Goal: Task Accomplishment & Management: Manage account settings

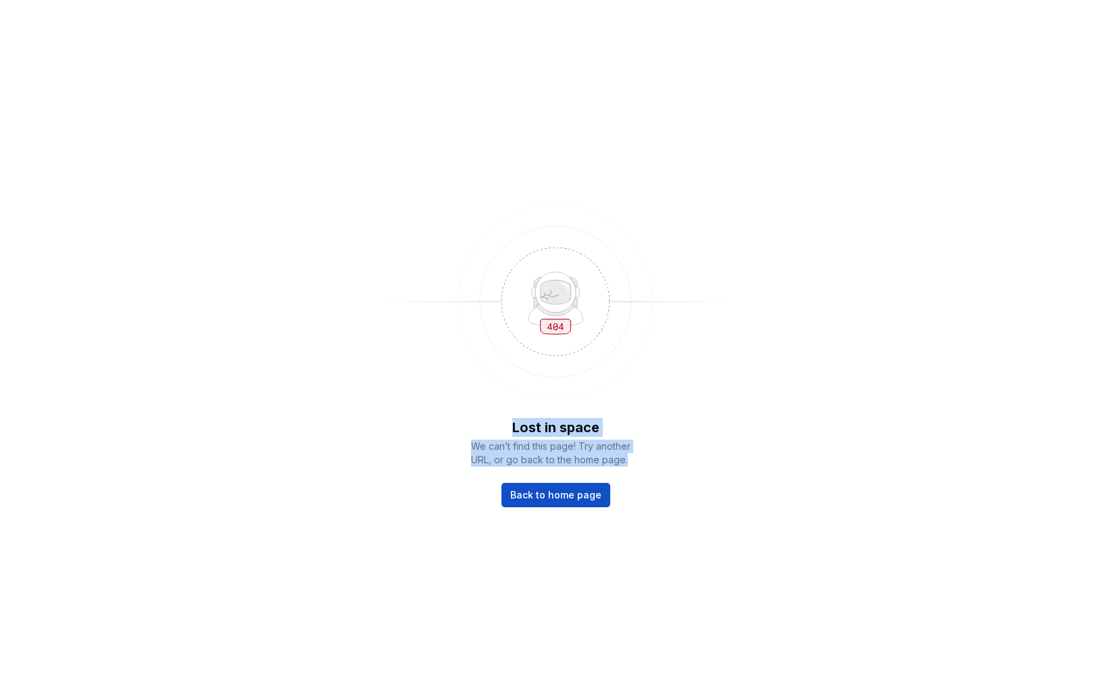
drag, startPoint x: 510, startPoint y: 433, endPoint x: 663, endPoint y: 470, distance: 157.8
click at [663, 469] on div "Lost in space We can’t find this page! Try another URL, or go back to the home …" at bounding box center [555, 350] width 1111 height 700
click at [663, 470] on div "Lost in space We can’t find this page! Try another URL, or go back to the home …" at bounding box center [555, 350] width 1111 height 700
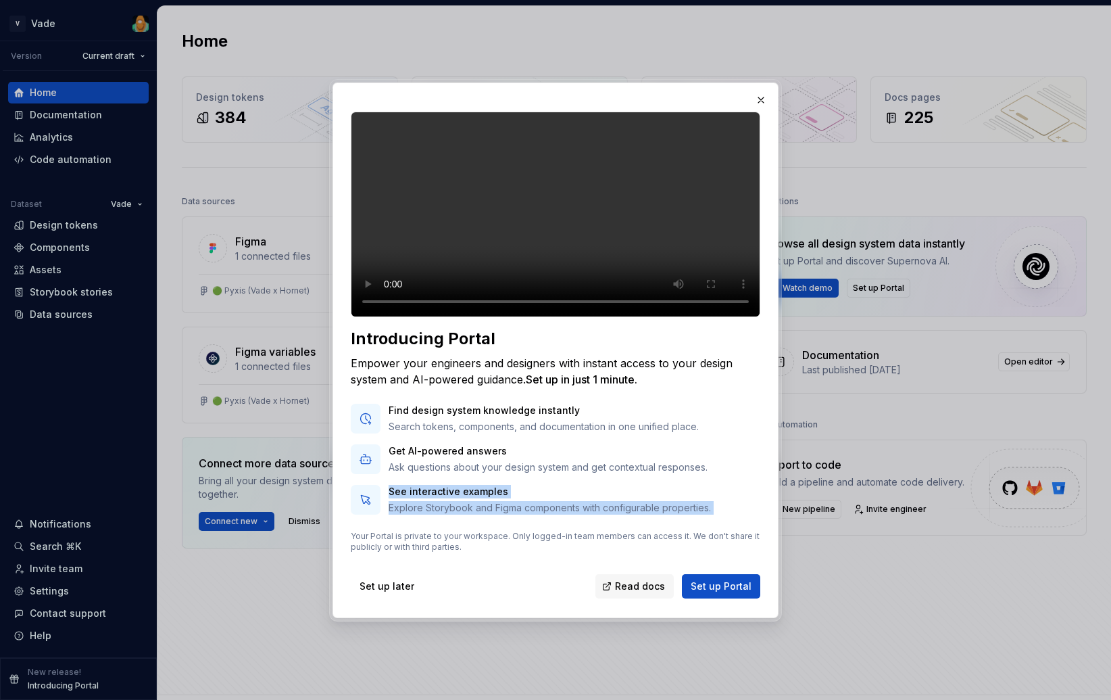
drag, startPoint x: 389, startPoint y: 503, endPoint x: 557, endPoint y: 540, distance: 171.6
click at [557, 541] on div "Introducing Portal Empower your engineers and designers with instant access to …" at bounding box center [556, 440] width 410 height 224
click at [621, 514] on p "Explore Storybook and Figma components with configurable properties." at bounding box center [550, 508] width 322 height 14
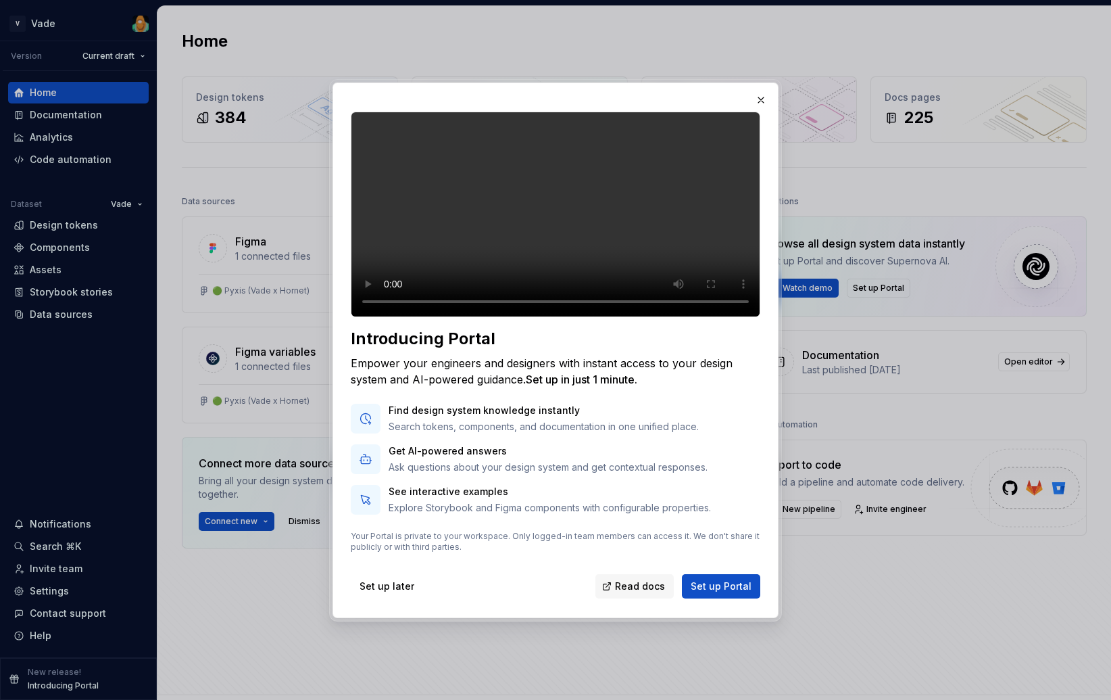
drag, startPoint x: 700, startPoint y: 527, endPoint x: 567, endPoint y: 390, distance: 190.8
click at [567, 390] on div "Introducing Portal Empower your engineers and designers with instant access to …" at bounding box center [556, 440] width 410 height 224
click at [548, 495] on div "Find design system knowledge instantly Search tokens, components, and documenta…" at bounding box center [556, 459] width 410 height 111
click at [731, 593] on span "Set up Portal" at bounding box center [721, 586] width 61 height 14
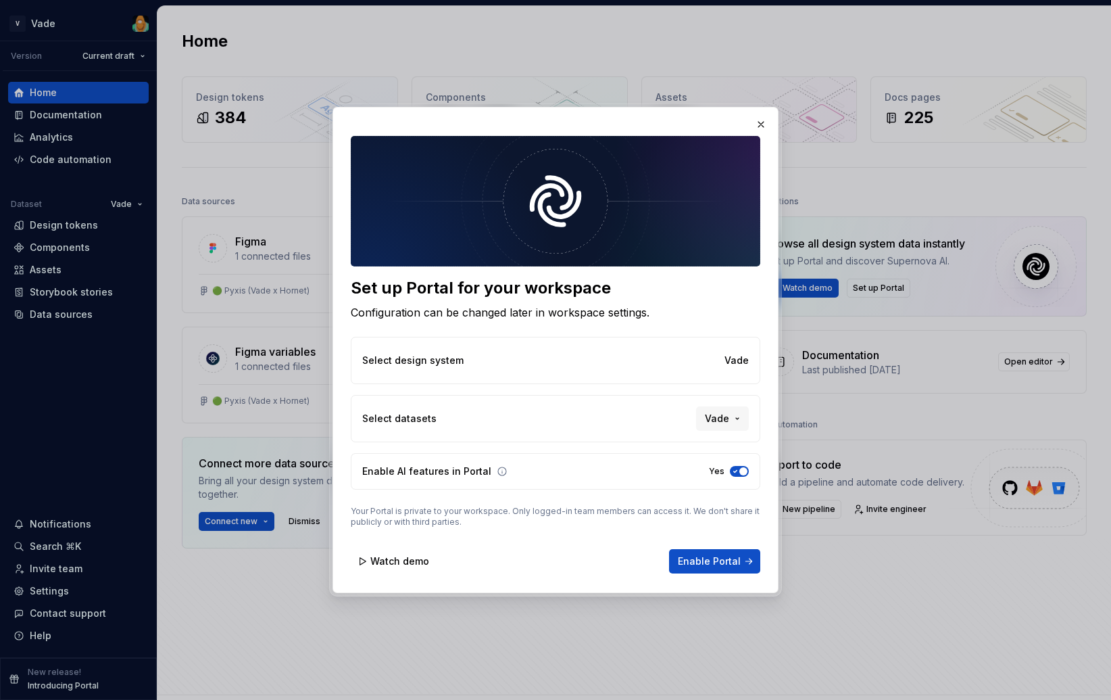
click at [737, 467] on icon "button" at bounding box center [735, 471] width 11 height 8
click at [767, 121] on button "button" at bounding box center [761, 124] width 19 height 19
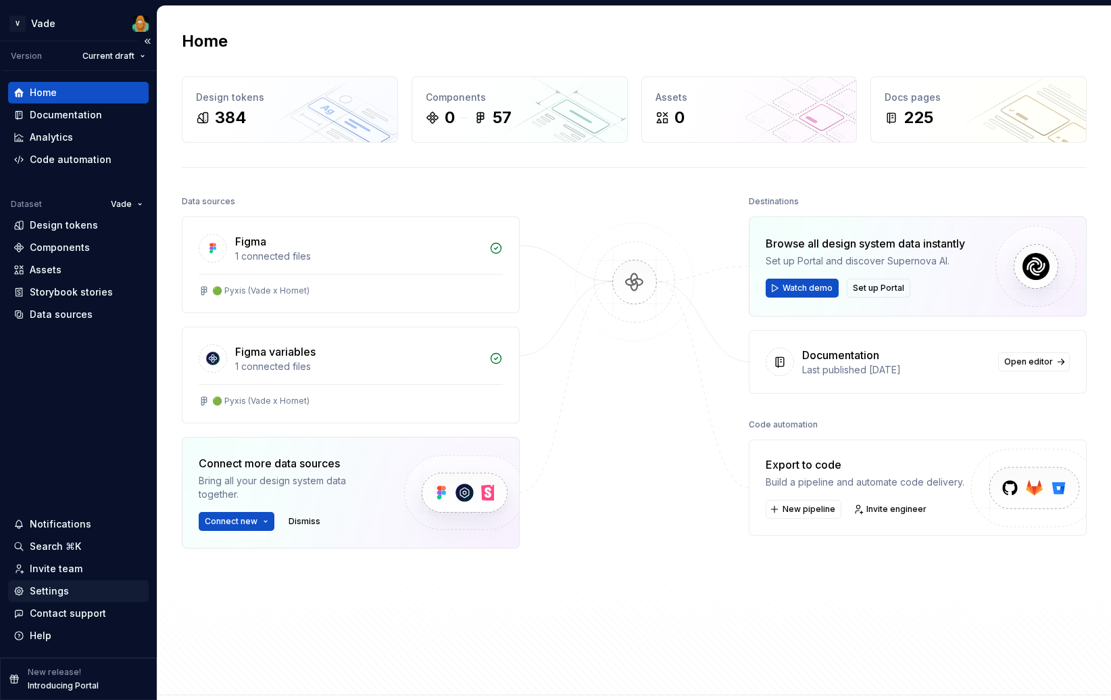
click at [57, 587] on div "Settings" at bounding box center [49, 591] width 39 height 14
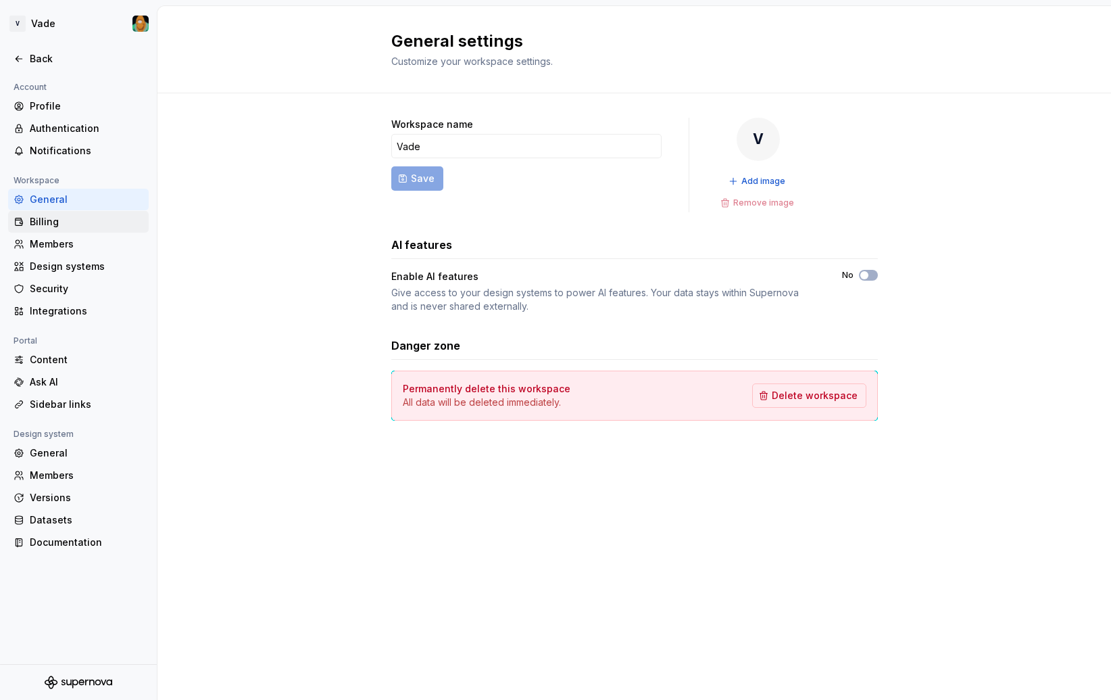
click at [81, 218] on div "Billing" at bounding box center [87, 222] width 114 height 14
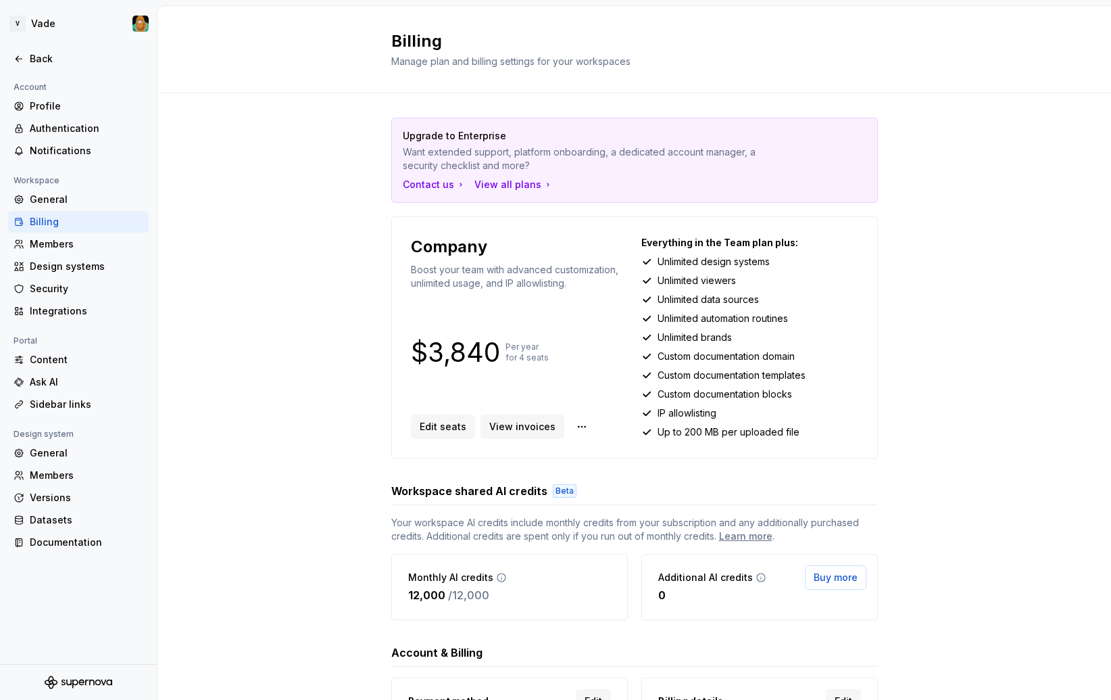
scroll to position [118, 0]
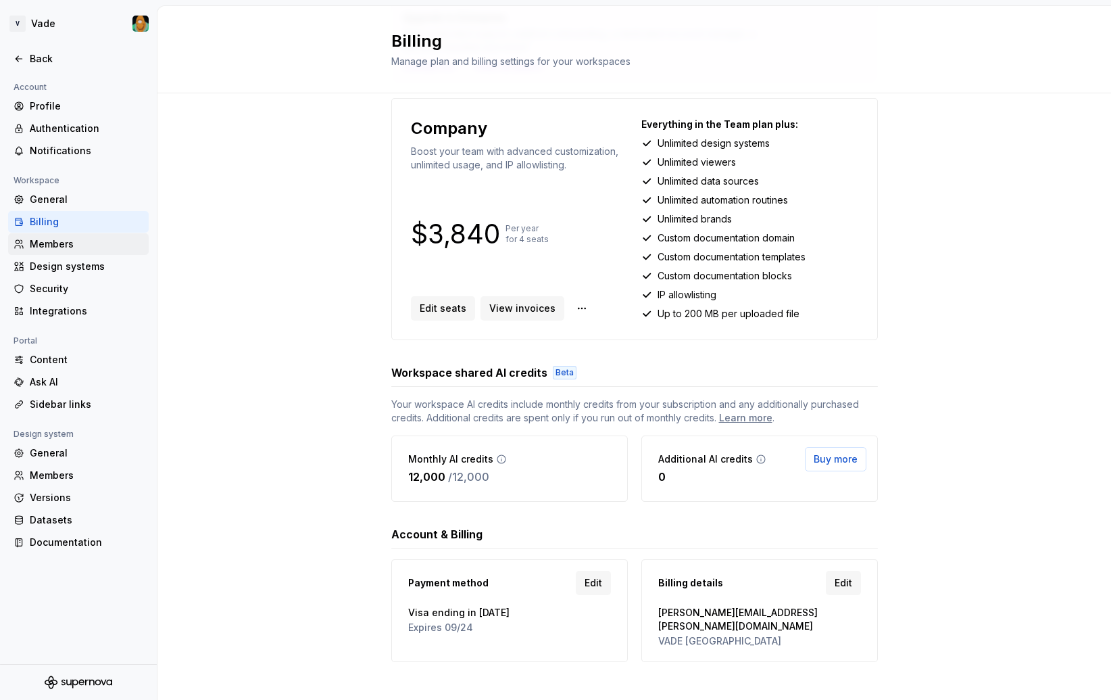
click at [66, 252] on div "Members" at bounding box center [78, 244] width 141 height 22
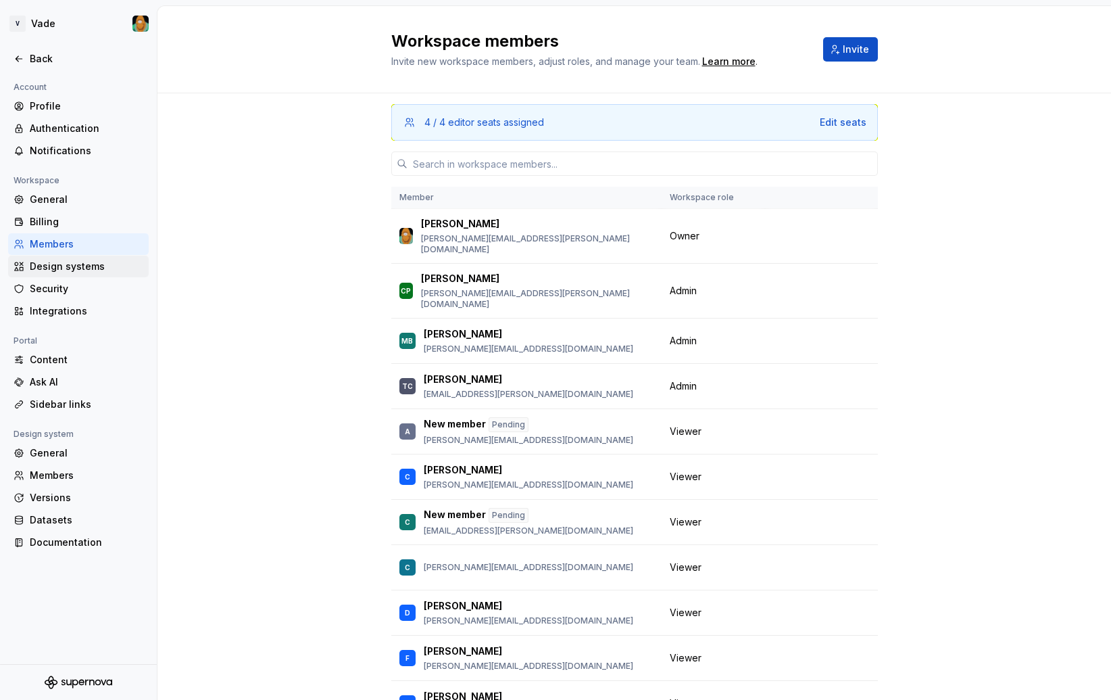
click at [78, 260] on div "Design systems" at bounding box center [87, 267] width 114 height 14
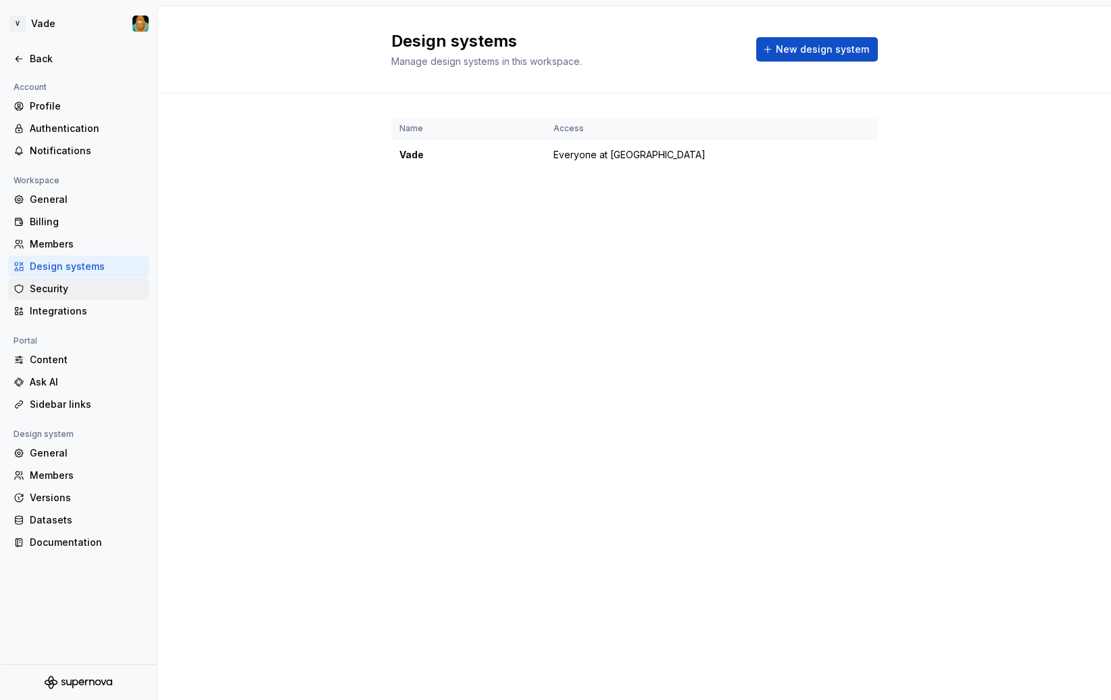
click at [78, 287] on div "Security" at bounding box center [87, 289] width 114 height 14
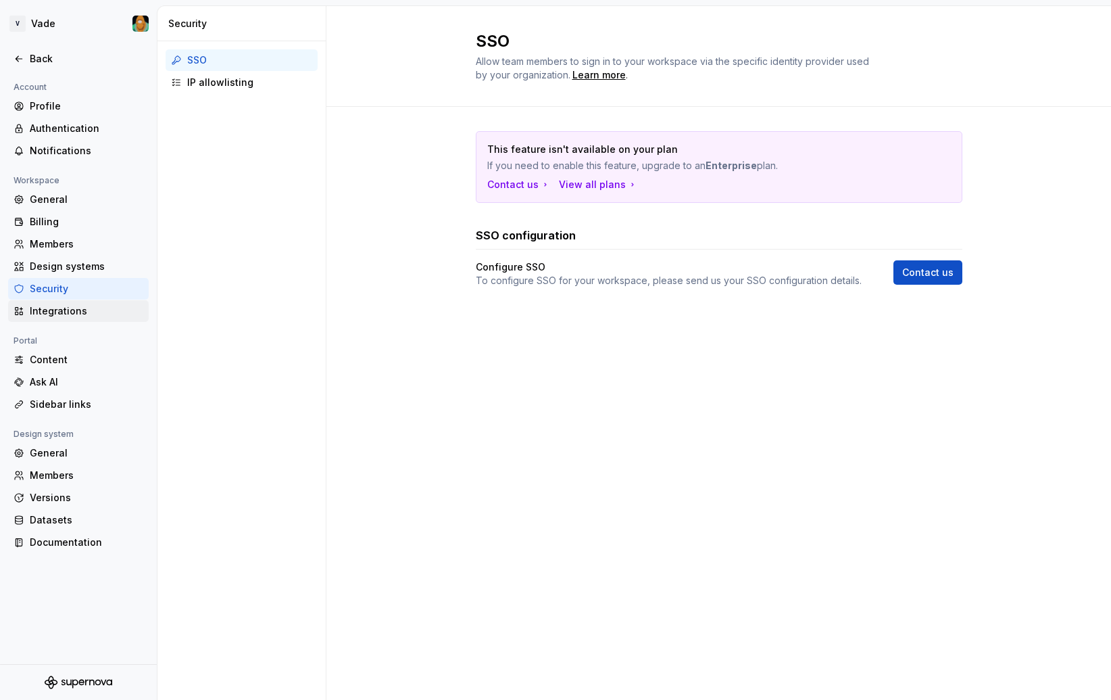
click at [87, 314] on div "Integrations" at bounding box center [87, 311] width 114 height 14
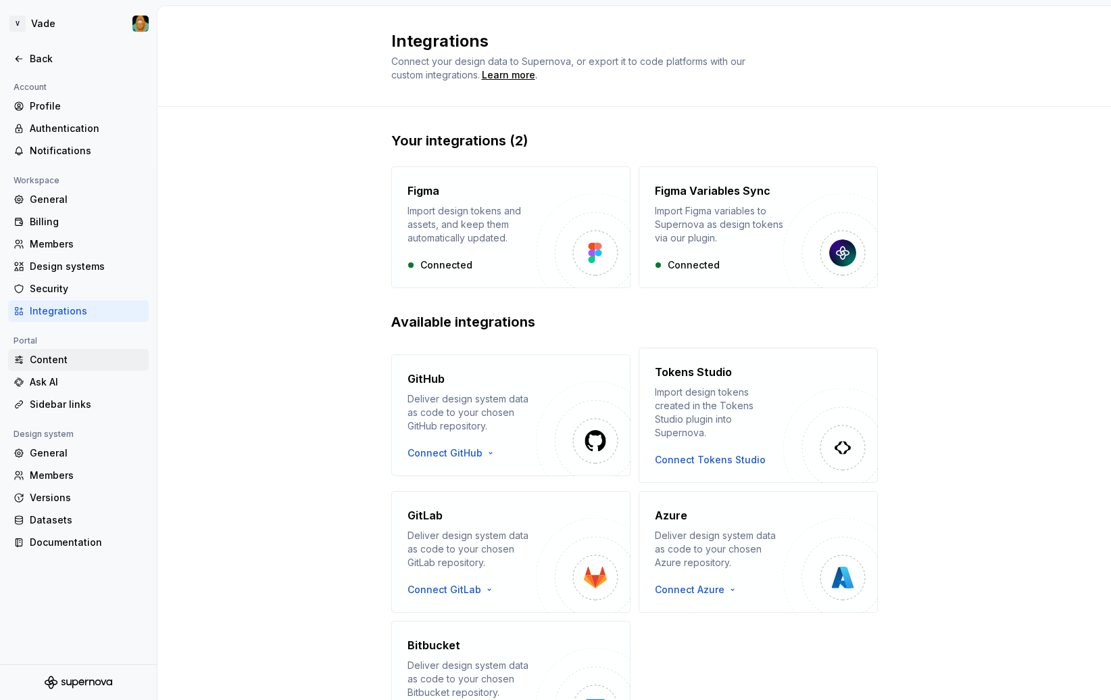
click at [76, 360] on div "Content" at bounding box center [87, 360] width 114 height 14
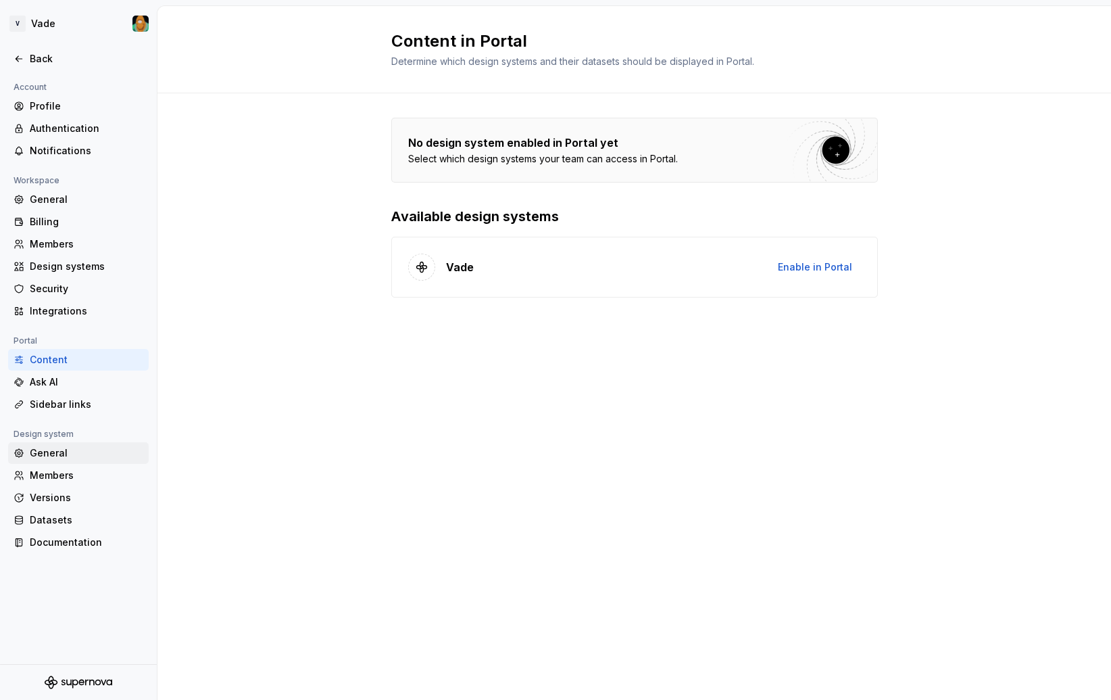
click at [76, 450] on div "General" at bounding box center [87, 453] width 114 height 14
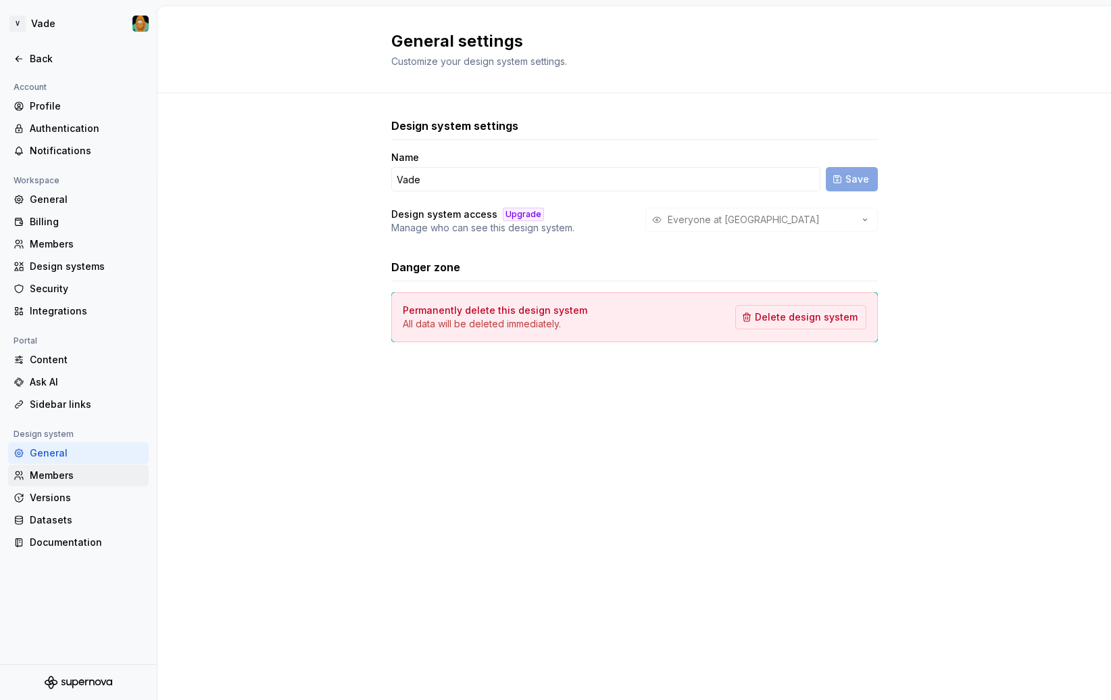
click at [56, 475] on div "Members" at bounding box center [87, 476] width 114 height 14
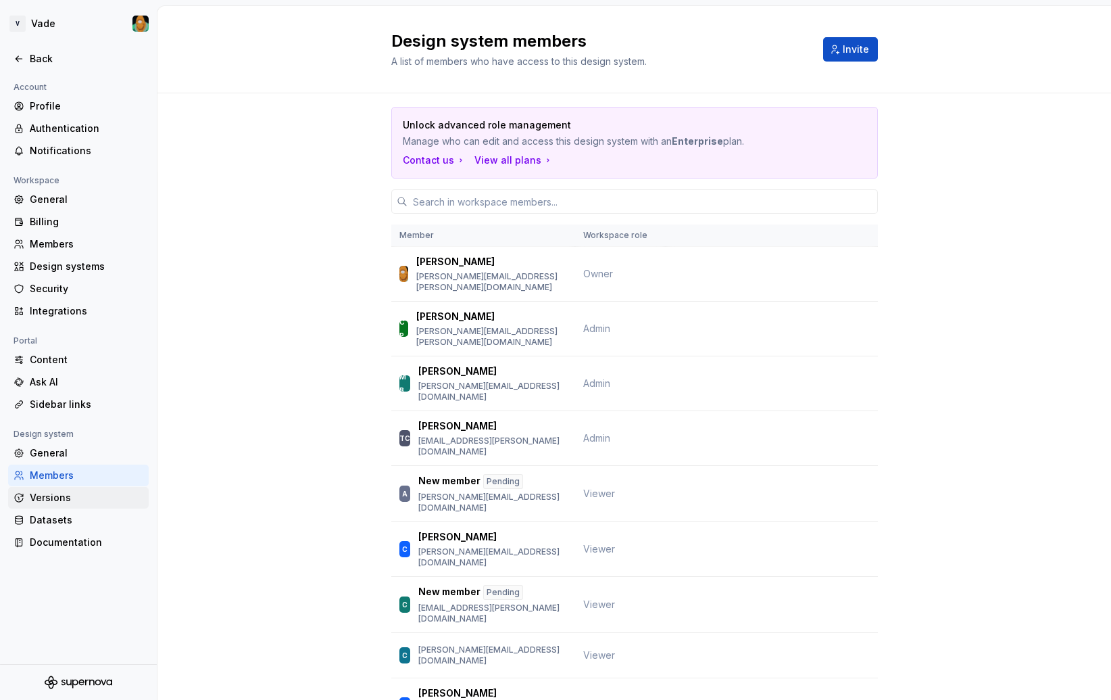
click at [52, 498] on div "Versions" at bounding box center [87, 498] width 114 height 14
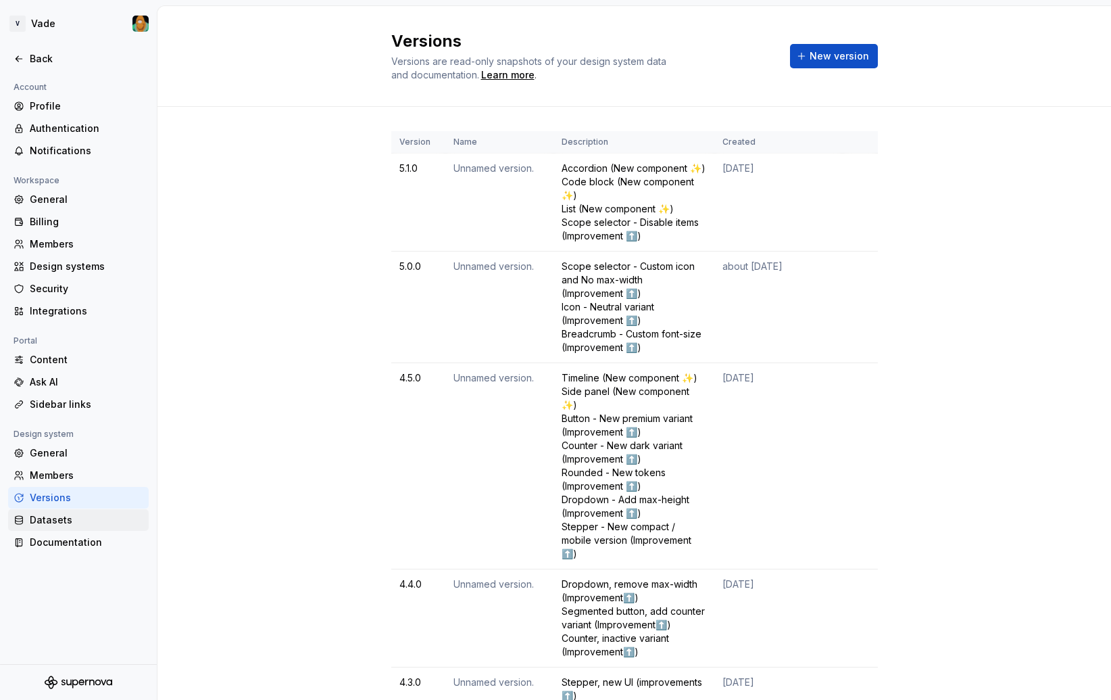
click at [78, 529] on div "Datasets" at bounding box center [78, 520] width 141 height 22
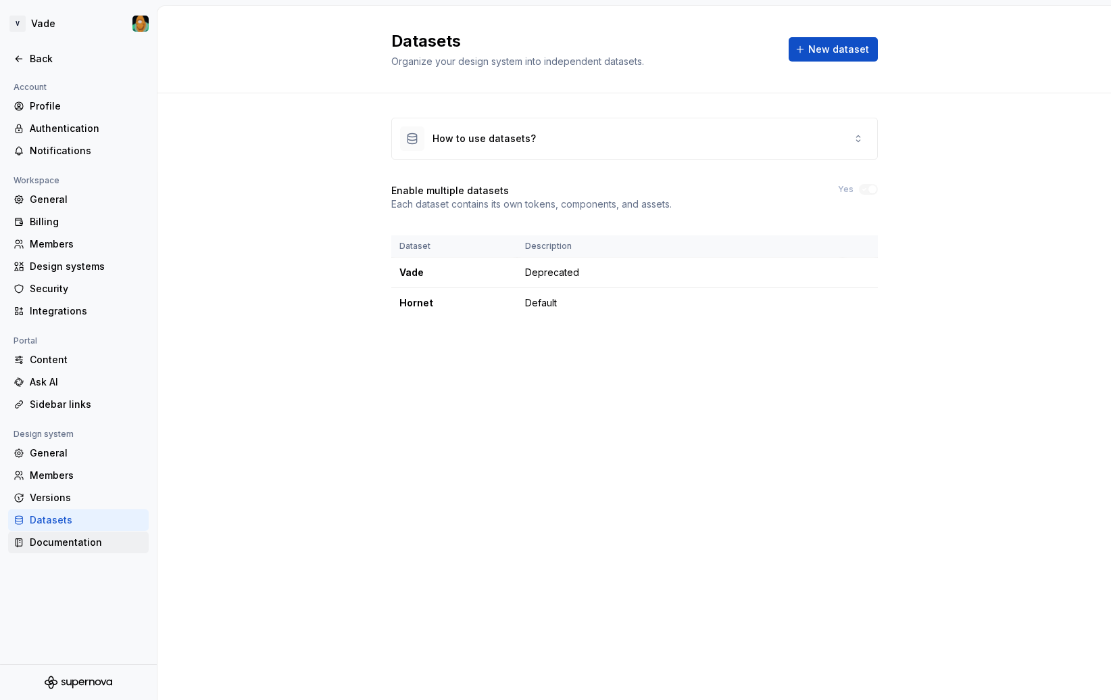
click at [69, 536] on div "Documentation" at bounding box center [87, 542] width 114 height 14
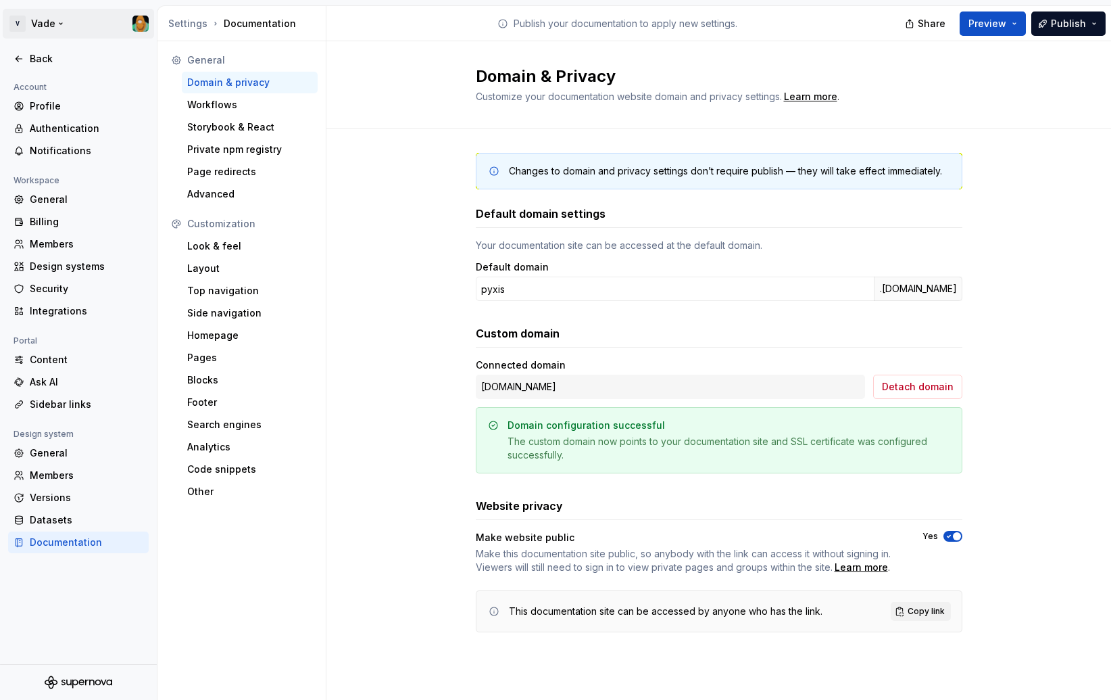
click at [47, 19] on html "V Vade Back Account Profile Authentication Notifications Workspace General Bill…" at bounding box center [555, 350] width 1111 height 700
click at [63, 73] on div "V Workspace Vade" at bounding box center [98, 62] width 169 height 35
click at [166, 203] on html "V Vade Back Account Profile Authentication Notifications Workspace General Bill…" at bounding box center [555, 350] width 1111 height 700
click at [38, 105] on div "Profile" at bounding box center [87, 106] width 114 height 14
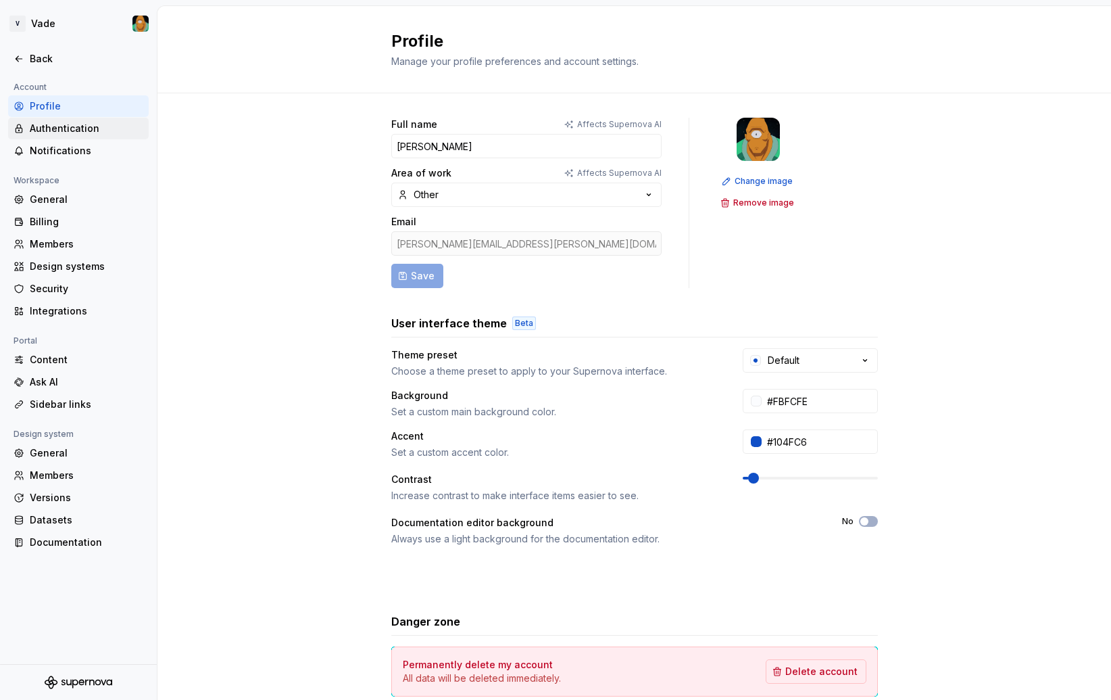
click at [65, 130] on div "Authentication" at bounding box center [87, 129] width 114 height 14
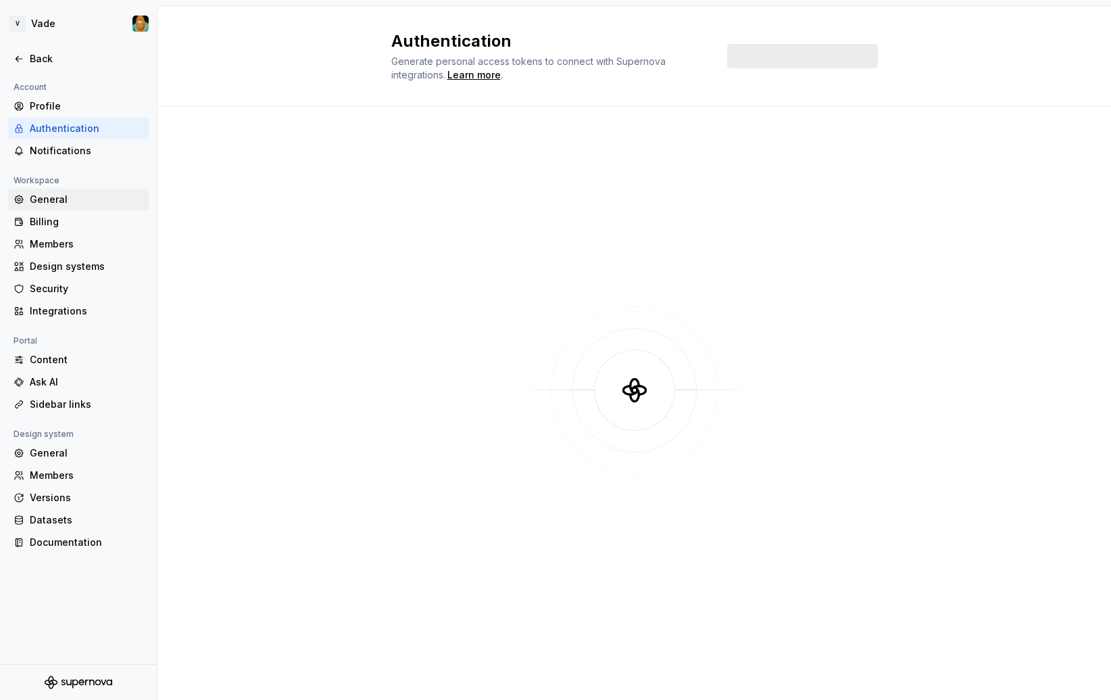
click at [57, 203] on div "General" at bounding box center [87, 200] width 114 height 14
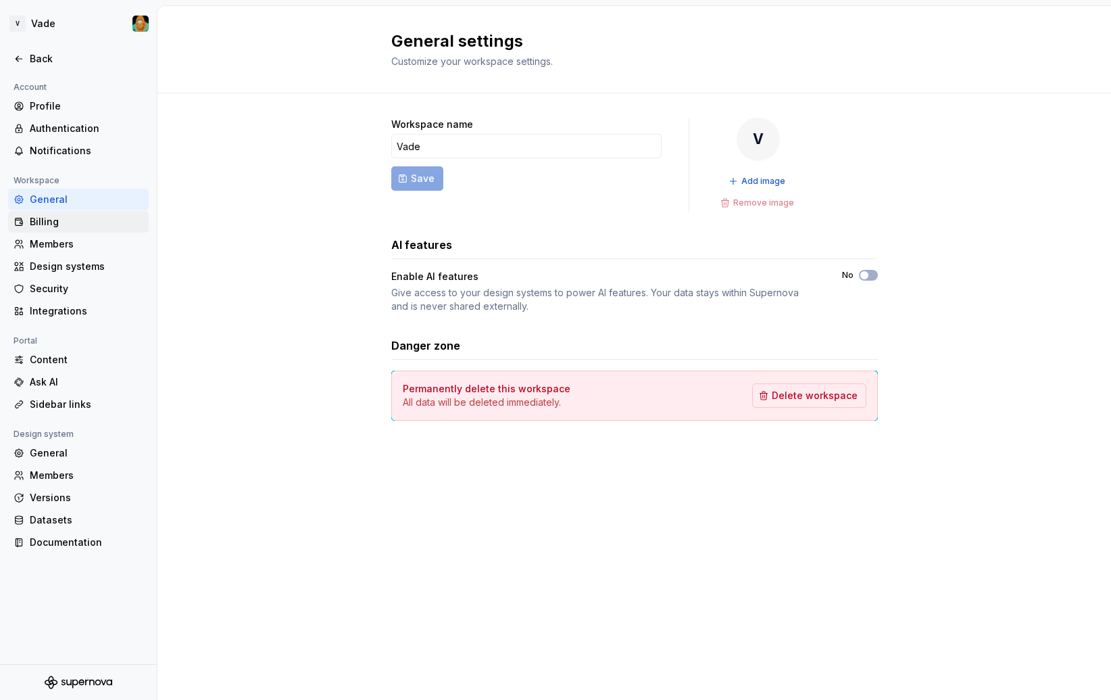
click at [74, 221] on div "Billing" at bounding box center [87, 222] width 114 height 14
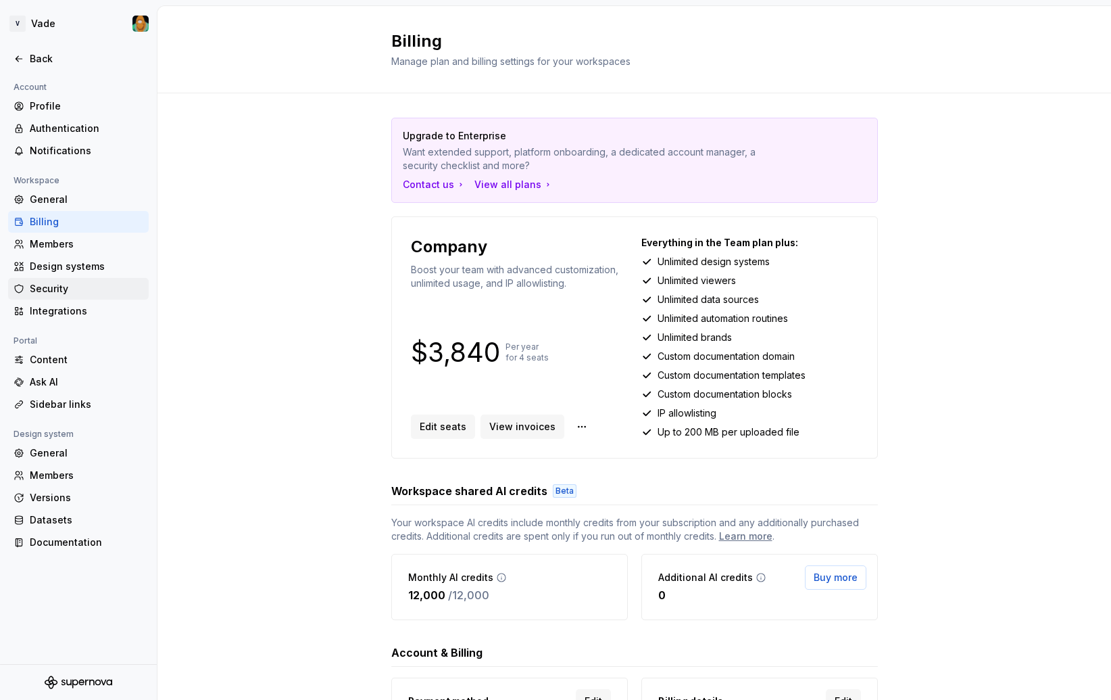
click at [74, 281] on div "Security" at bounding box center [78, 289] width 141 height 22
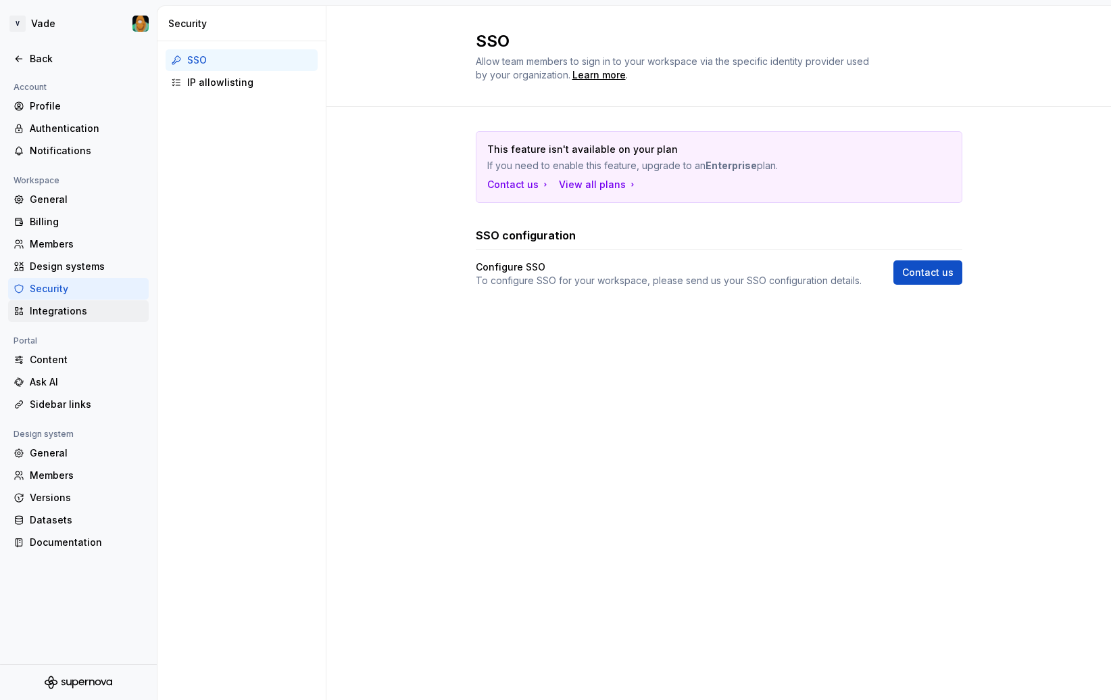
click at [66, 313] on div "Integrations" at bounding box center [87, 311] width 114 height 14
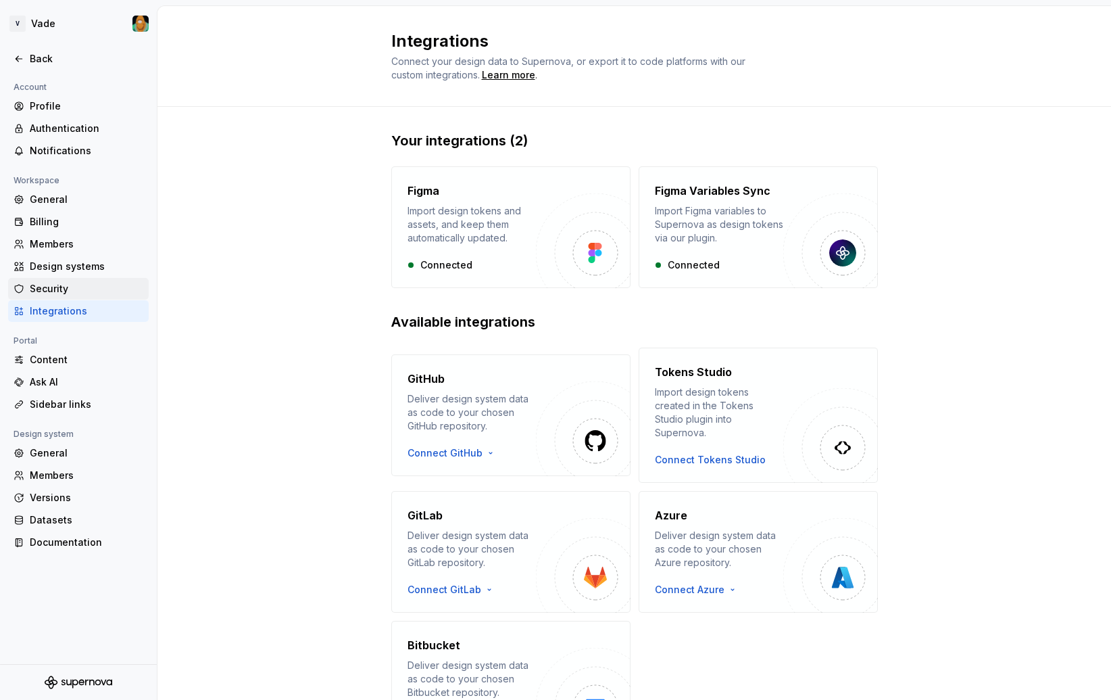
click at [76, 289] on div "Security" at bounding box center [87, 289] width 114 height 14
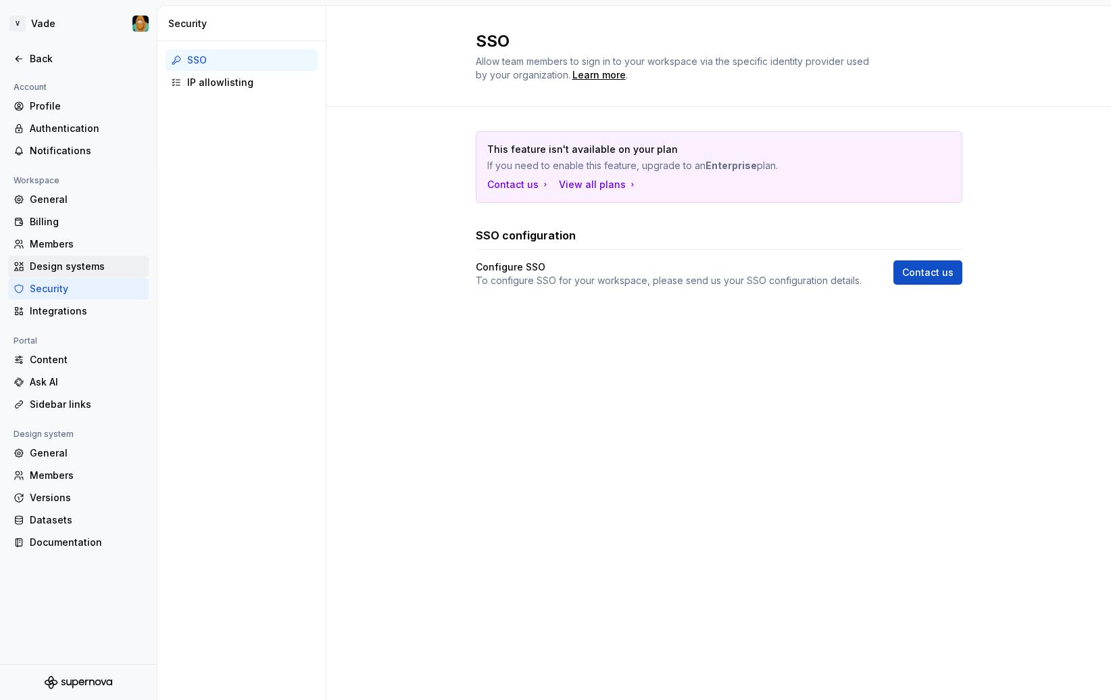
click at [94, 257] on div "Design systems" at bounding box center [78, 267] width 141 height 22
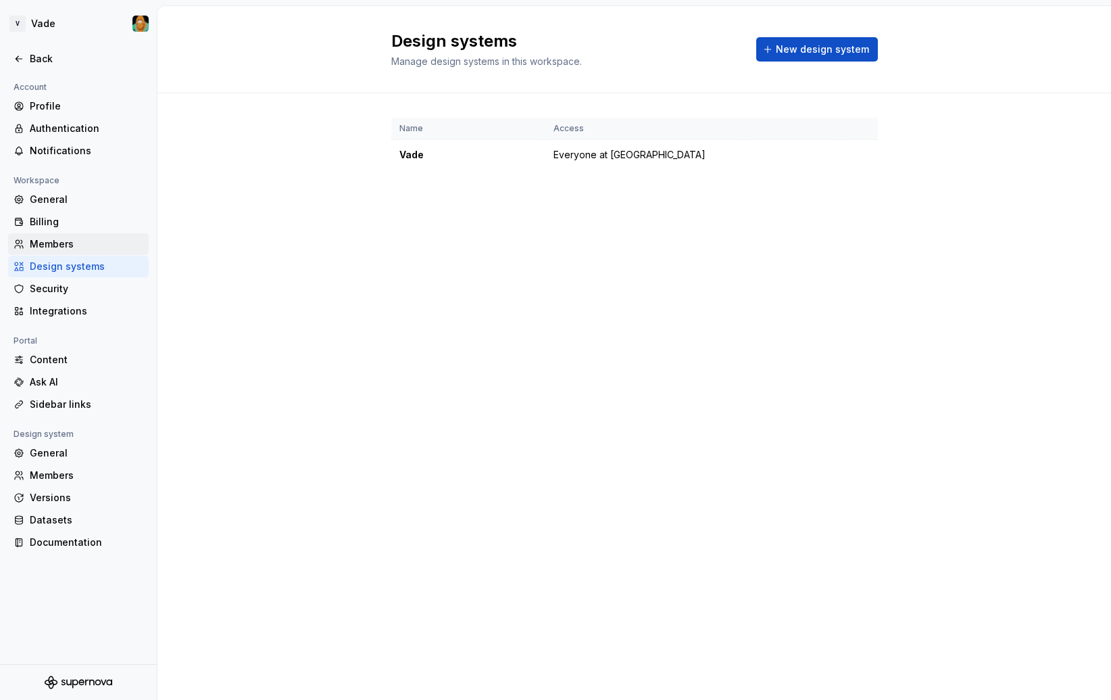
click at [74, 233] on div "Members" at bounding box center [78, 244] width 141 height 22
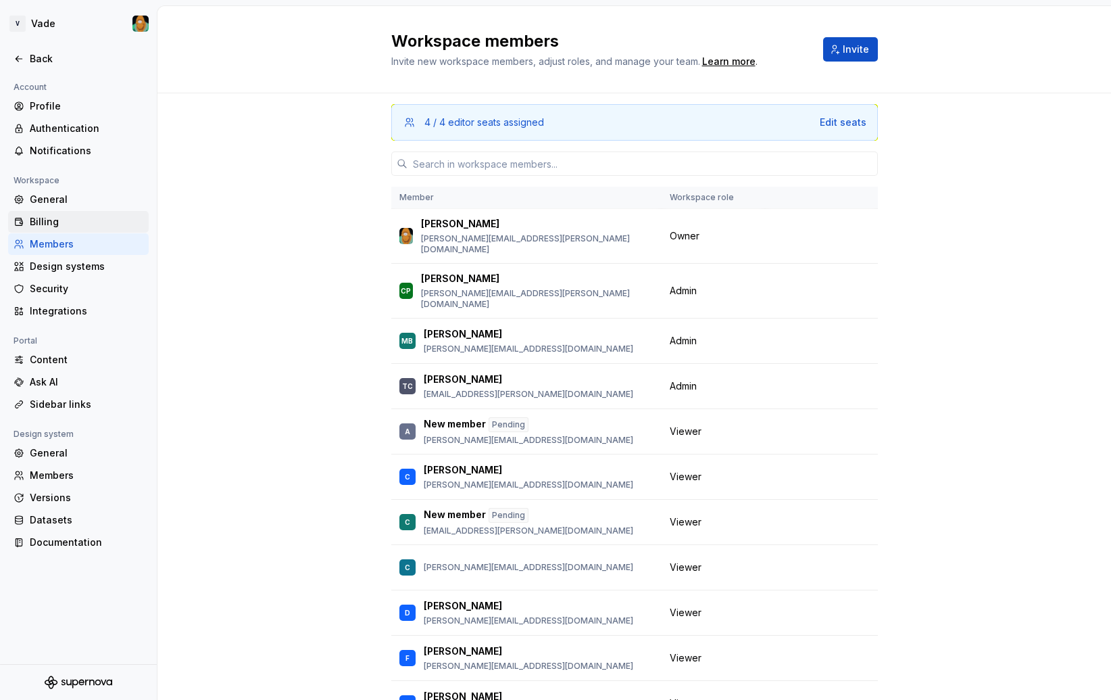
click at [63, 217] on div "Billing" at bounding box center [87, 222] width 114 height 14
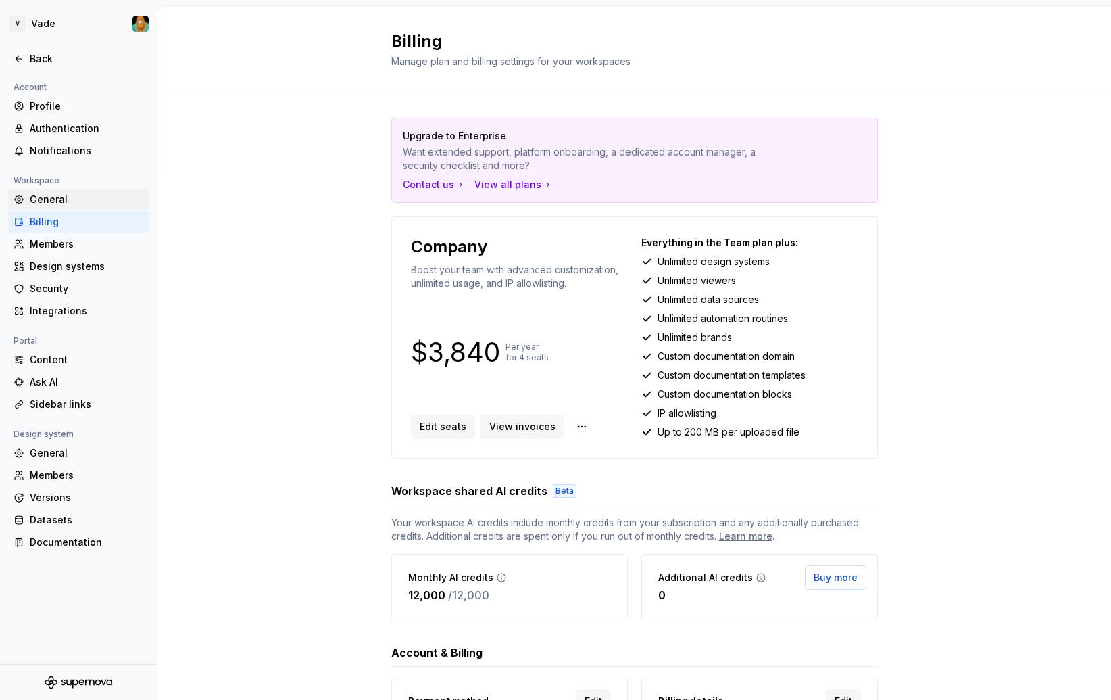
click at [55, 197] on div "General" at bounding box center [87, 200] width 114 height 14
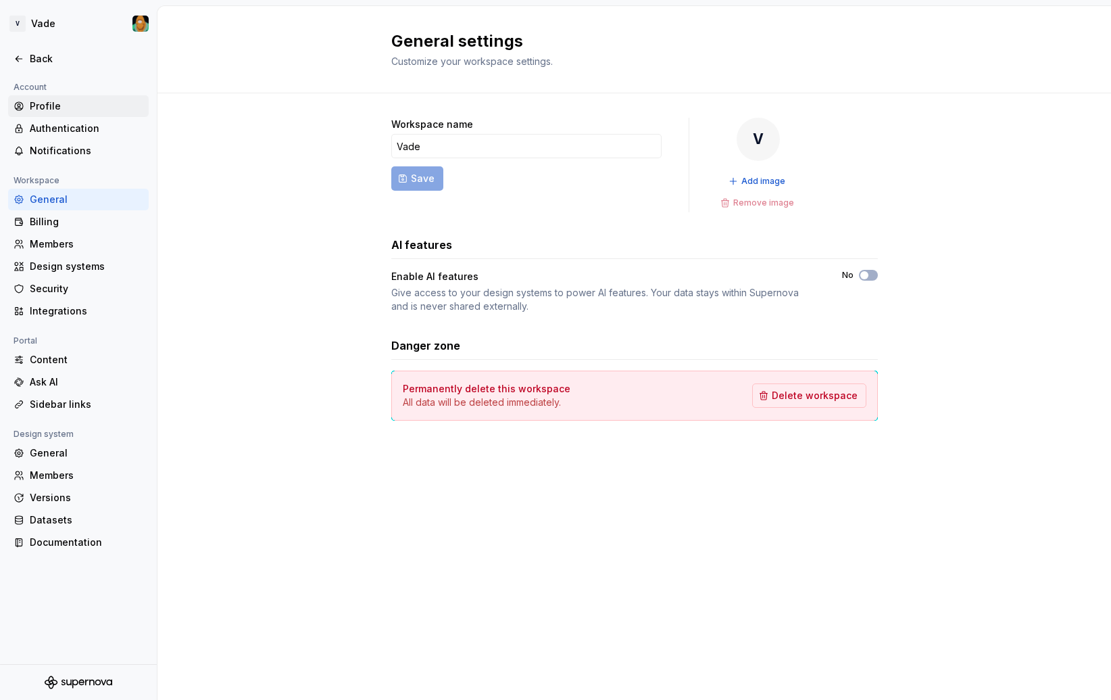
click at [43, 98] on div "Profile" at bounding box center [78, 106] width 141 height 22
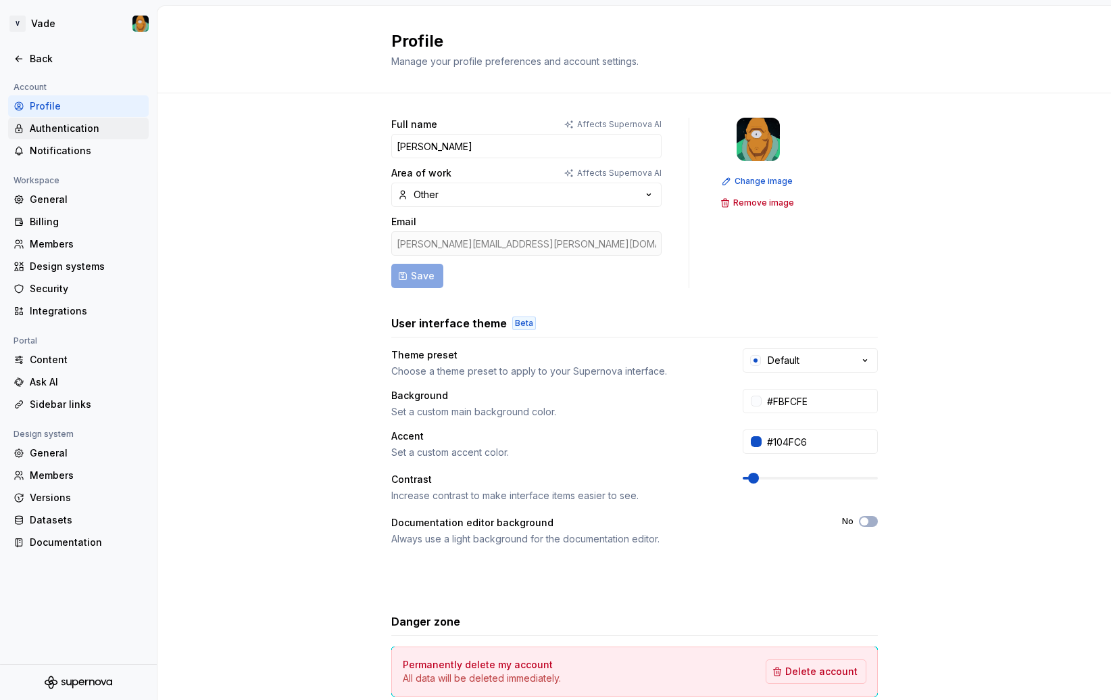
click at [75, 130] on div "Authentication" at bounding box center [87, 129] width 114 height 14
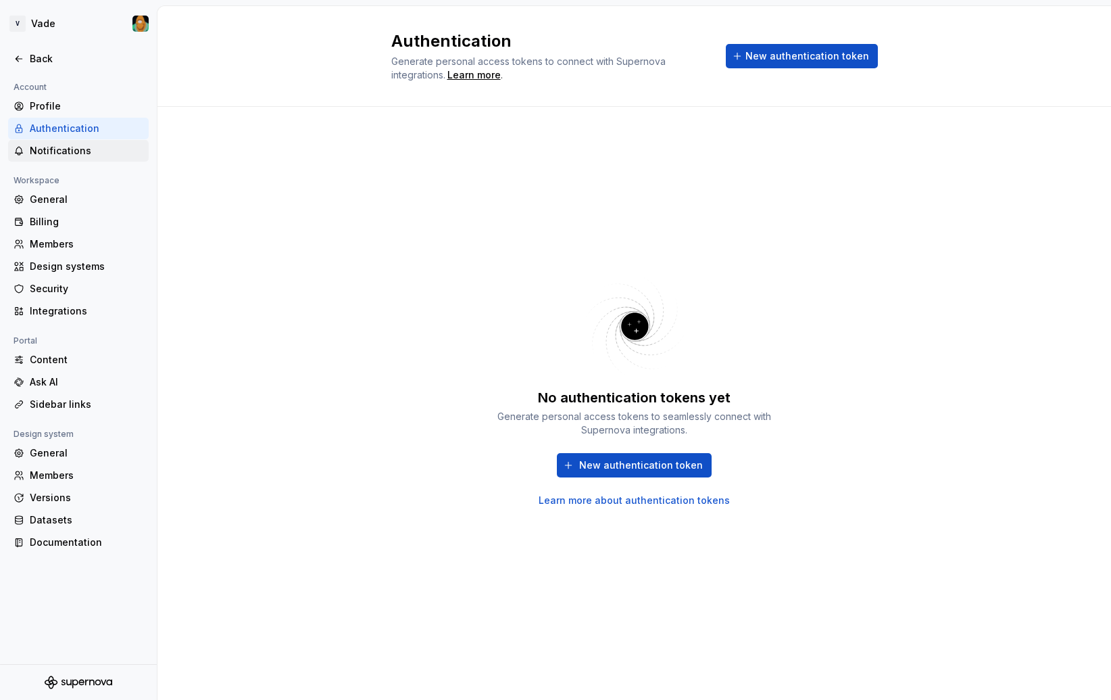
click at [74, 149] on div "Notifications" at bounding box center [87, 151] width 114 height 14
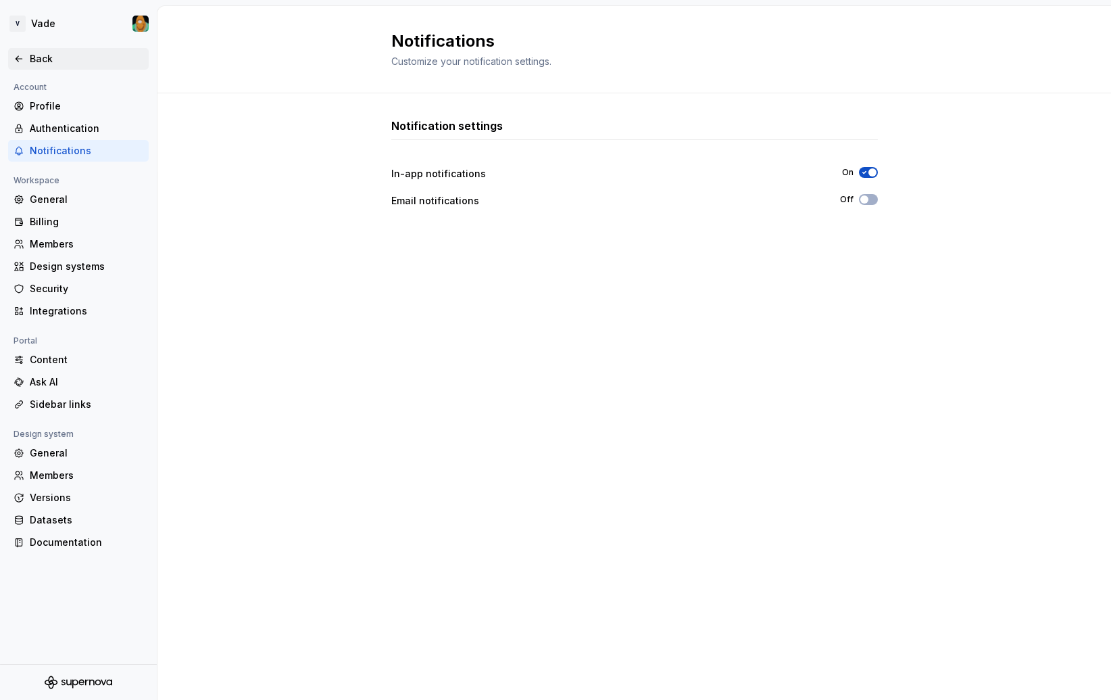
click at [38, 49] on div "Back" at bounding box center [78, 59] width 141 height 22
